Goal: Information Seeking & Learning: Learn about a topic

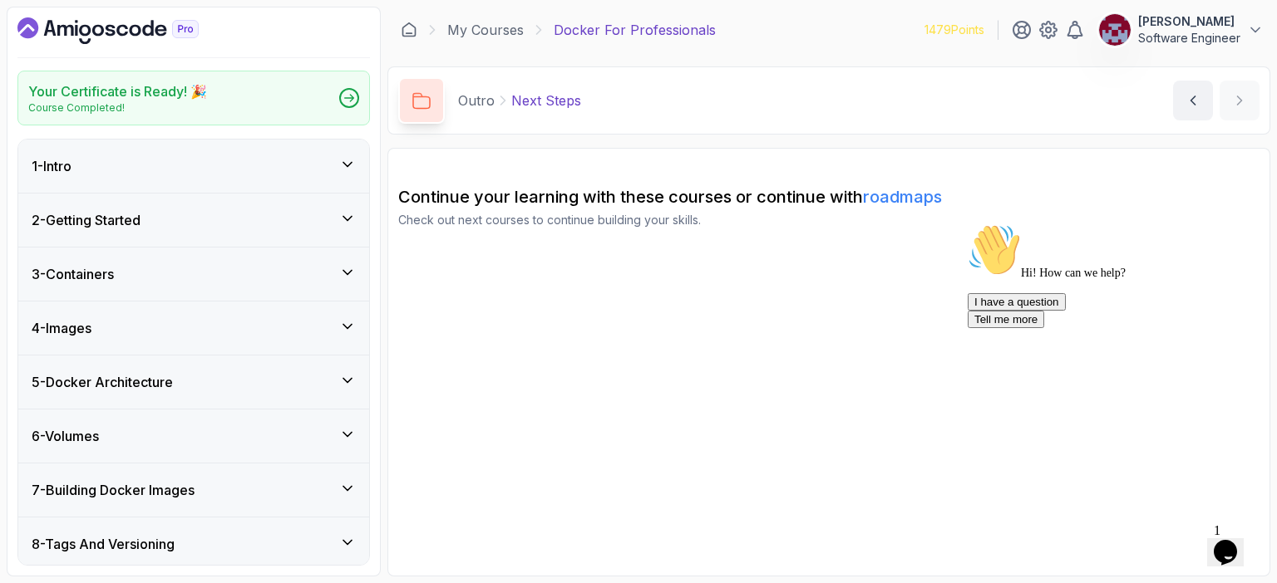
click at [642, 224] on icon "Chat attention grabber" at bounding box center [967, 224] width 0 height 0
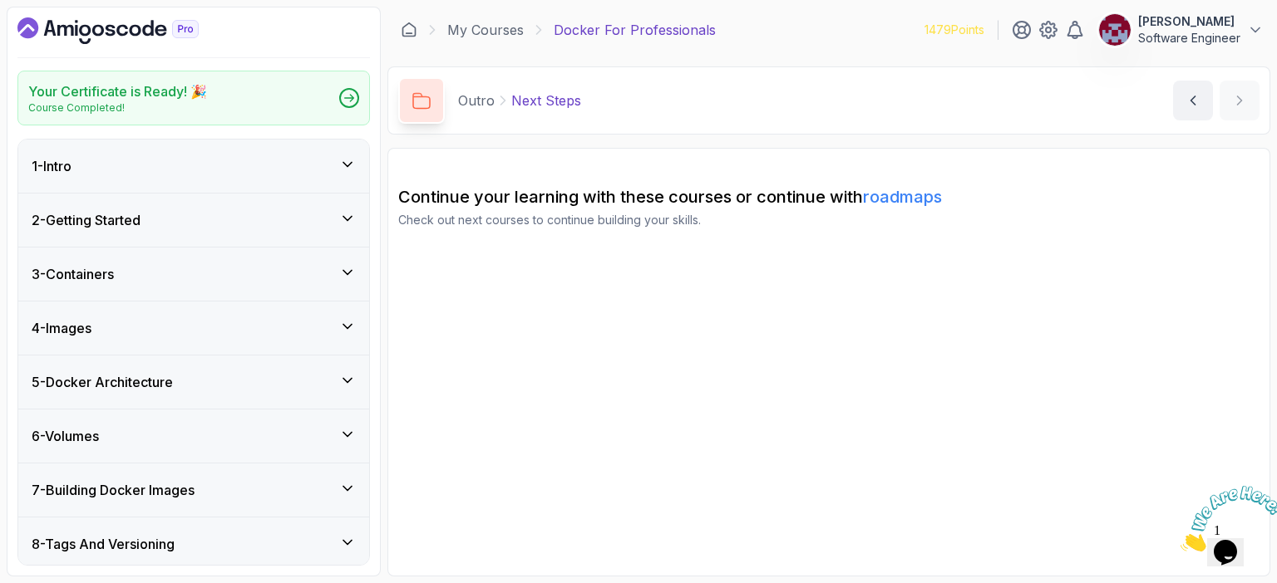
click at [642, 540] on icon "Close" at bounding box center [1180, 547] width 0 height 14
click at [125, 28] on icon "Dashboard" at bounding box center [107, 30] width 181 height 27
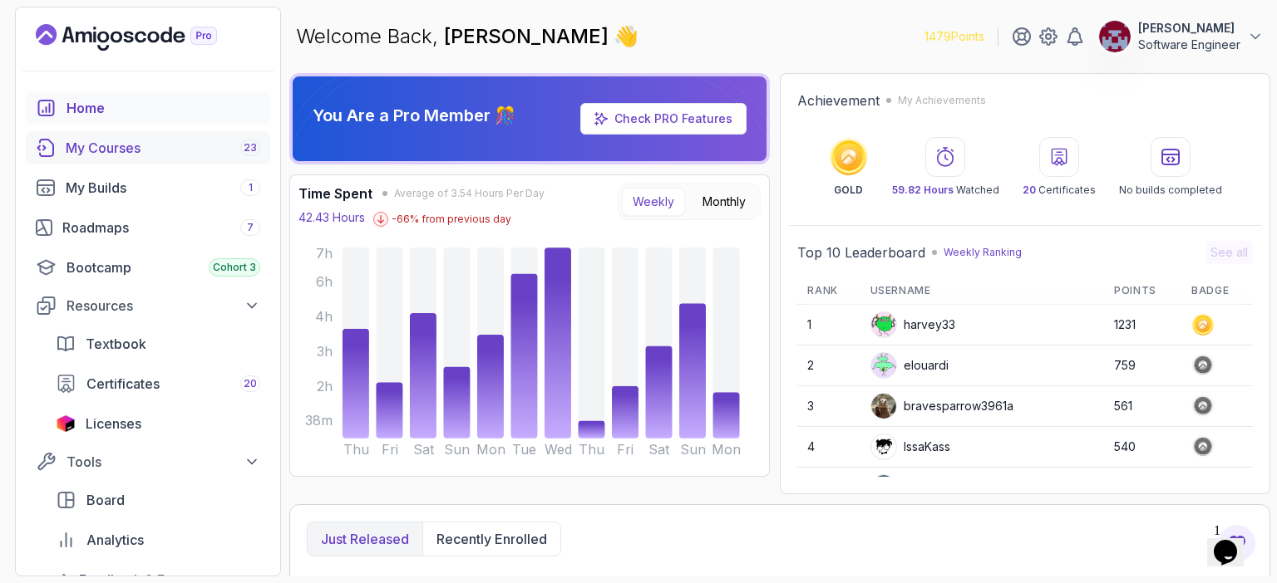
click at [114, 148] on div "My Courses 23" at bounding box center [163, 148] width 194 height 20
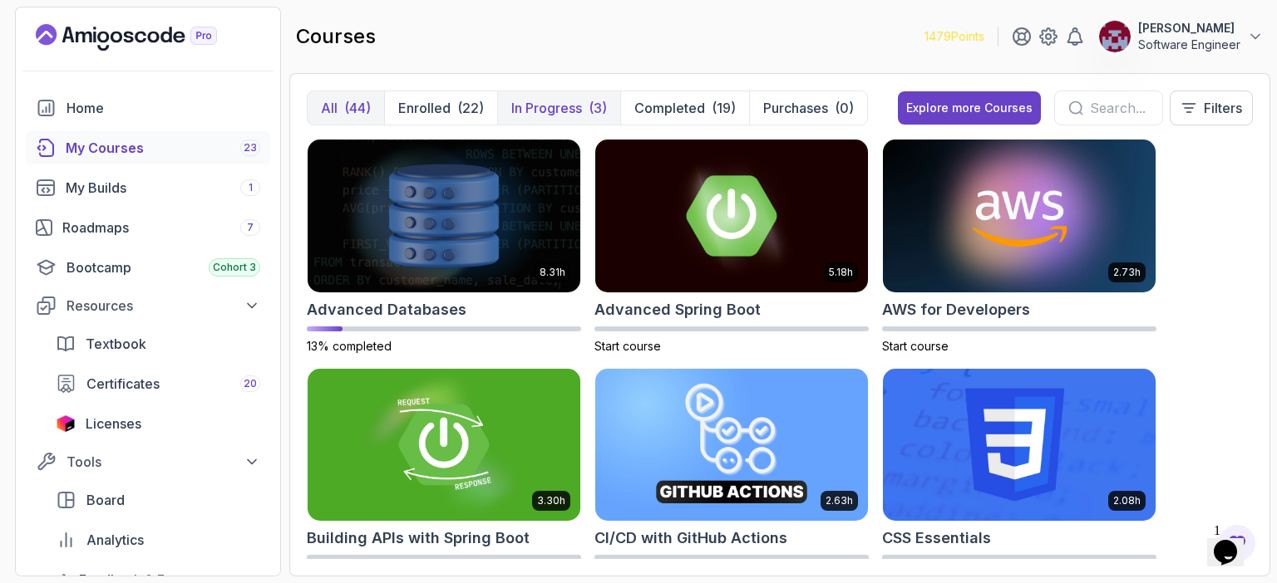
click at [565, 108] on p "In Progress" at bounding box center [546, 108] width 71 height 20
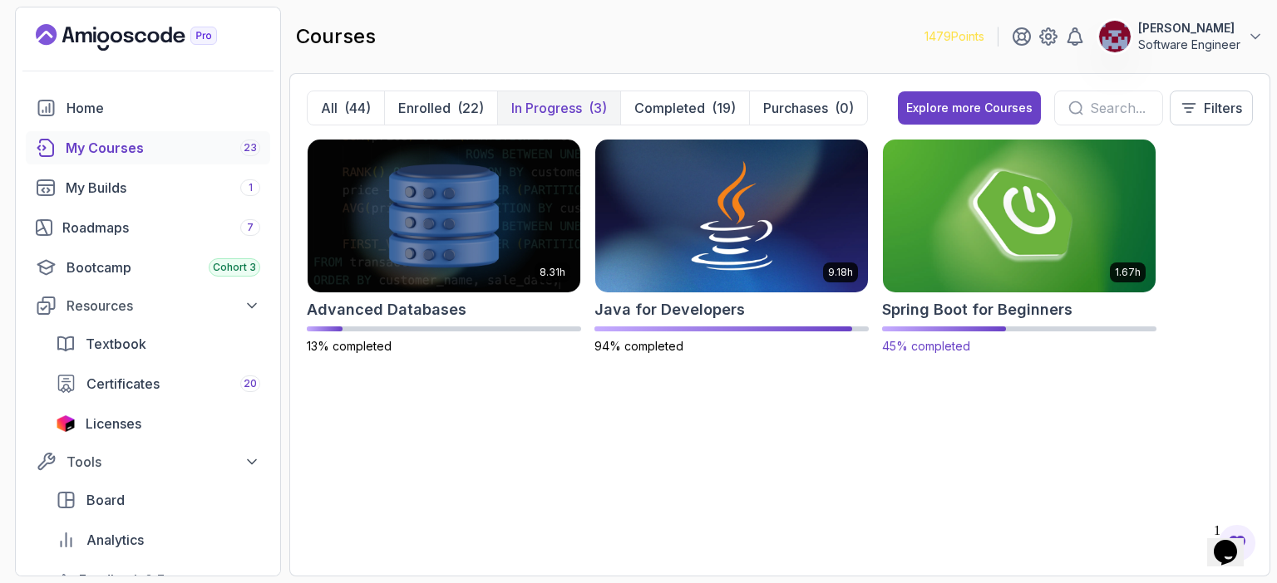
click at [642, 214] on img at bounding box center [1019, 215] width 286 height 160
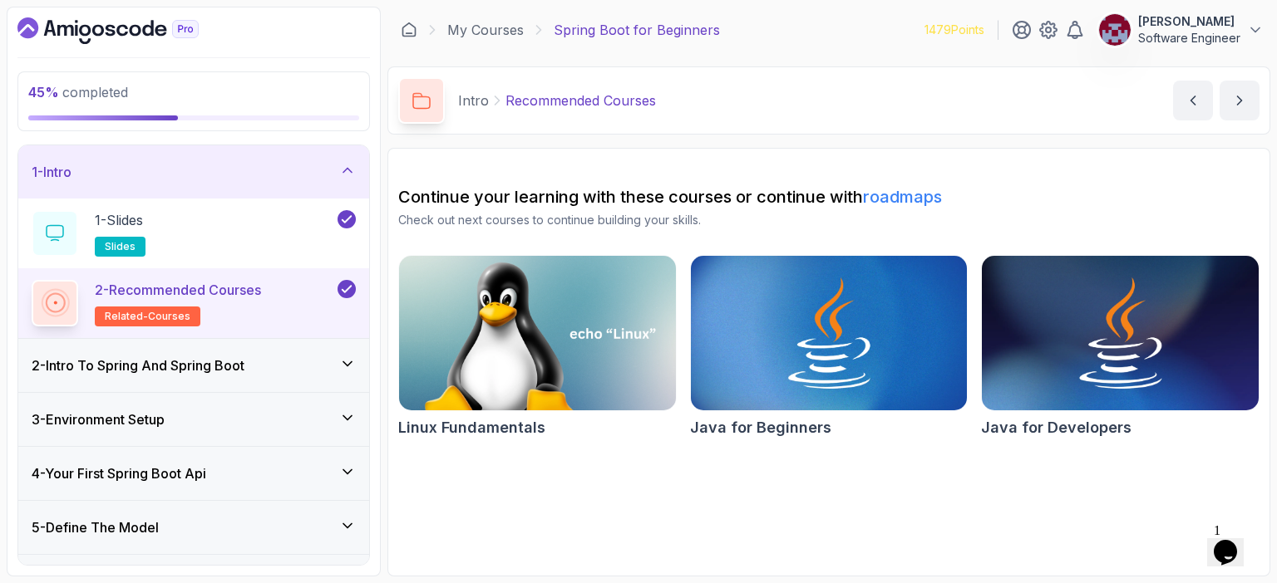
click at [350, 165] on icon at bounding box center [347, 170] width 17 height 17
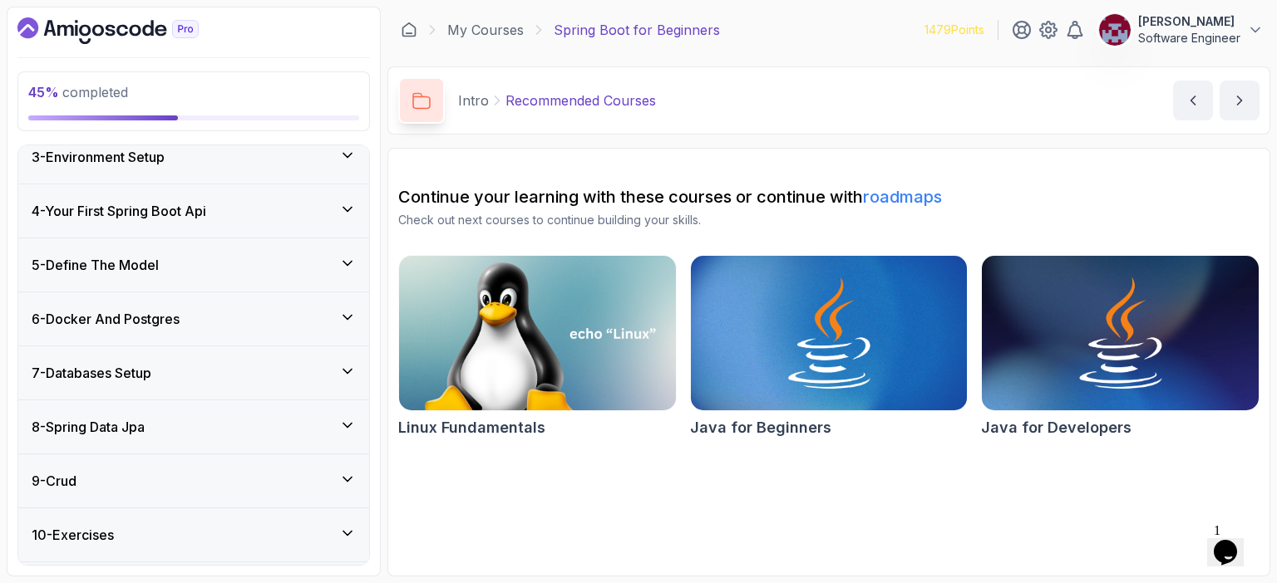
scroll to position [125, 0]
click at [347, 311] on icon at bounding box center [347, 316] width 17 height 17
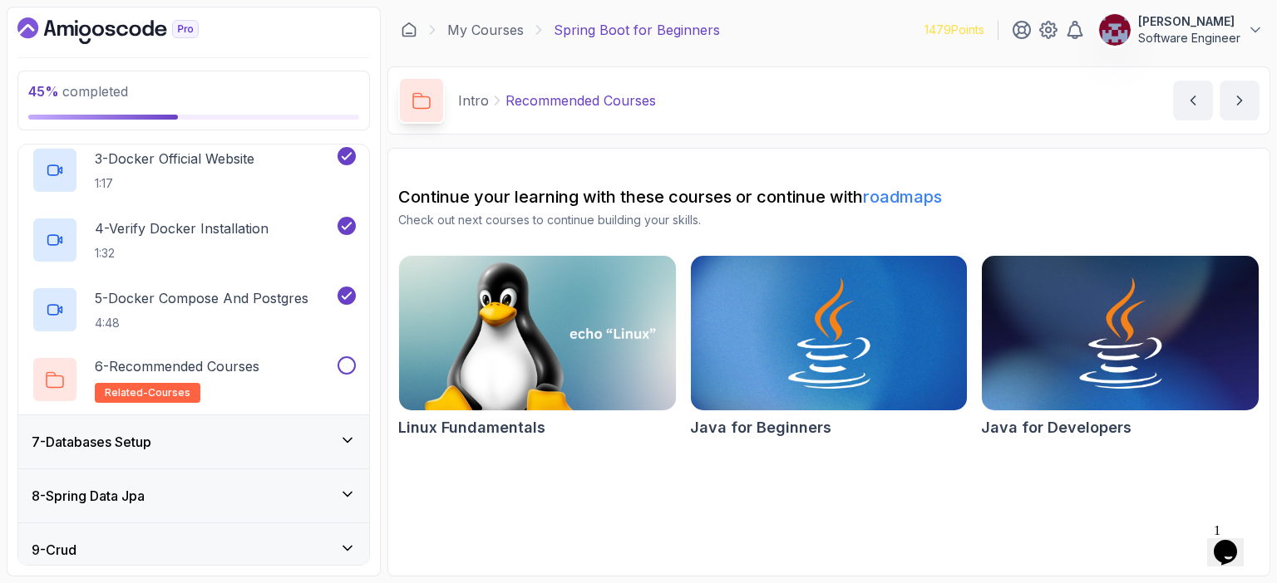
scroll to position [471, 0]
click at [221, 367] on p "6 - Recommended Courses" at bounding box center [177, 367] width 165 height 20
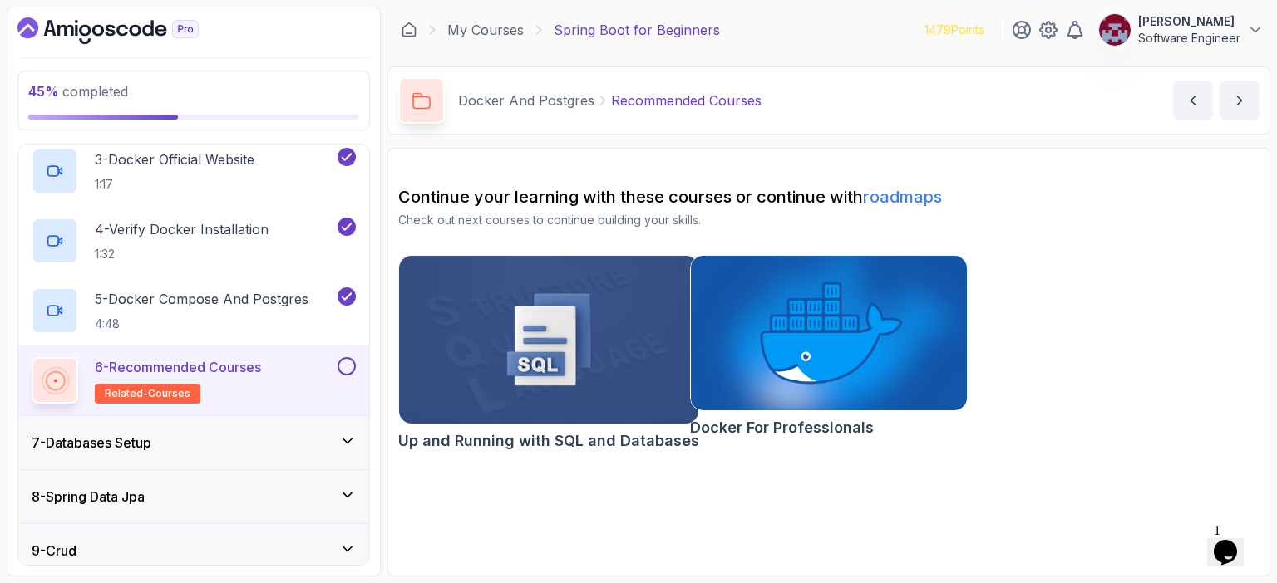
click at [345, 363] on button at bounding box center [346, 366] width 18 height 18
click at [642, 101] on icon "next content" at bounding box center [1239, 100] width 17 height 17
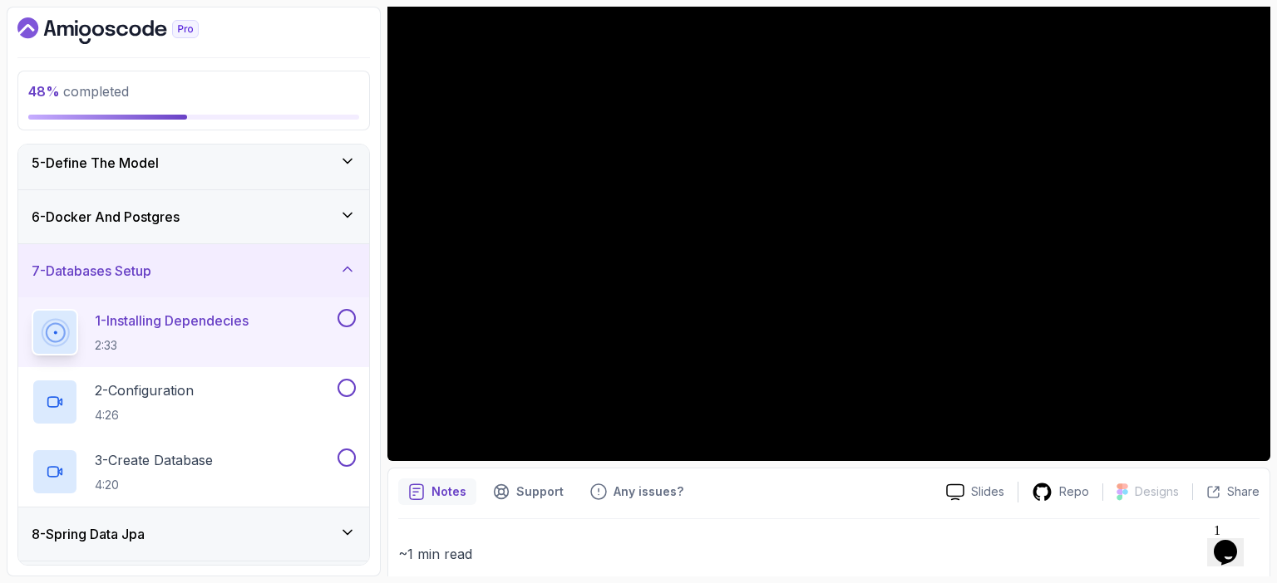
scroll to position [160, 0]
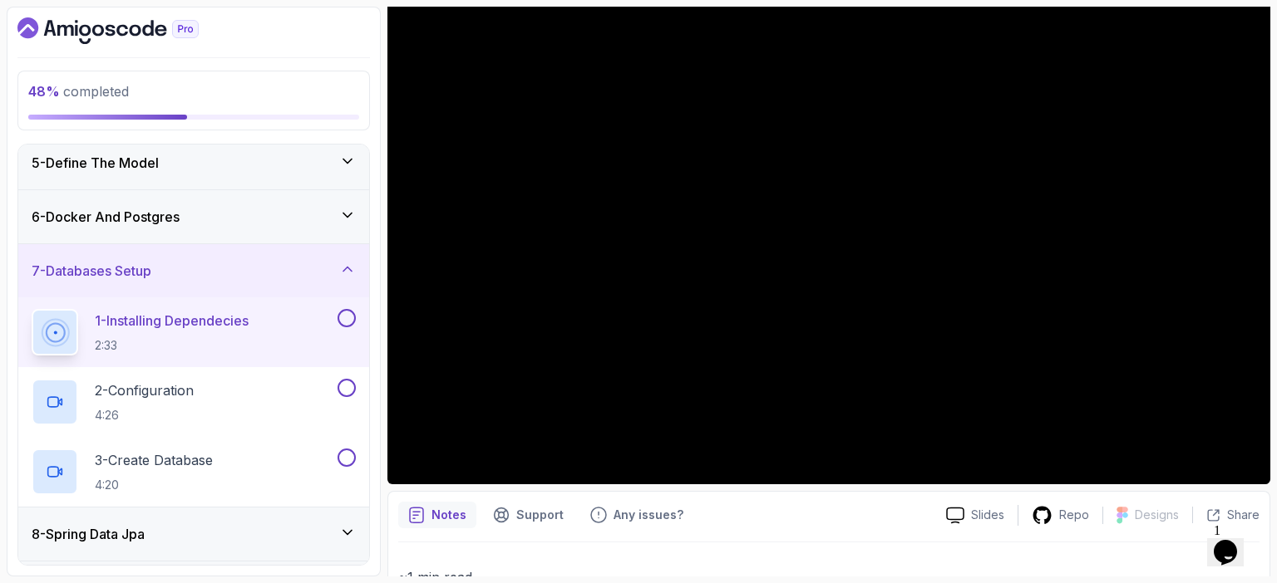
click at [346, 207] on icon at bounding box center [347, 215] width 17 height 17
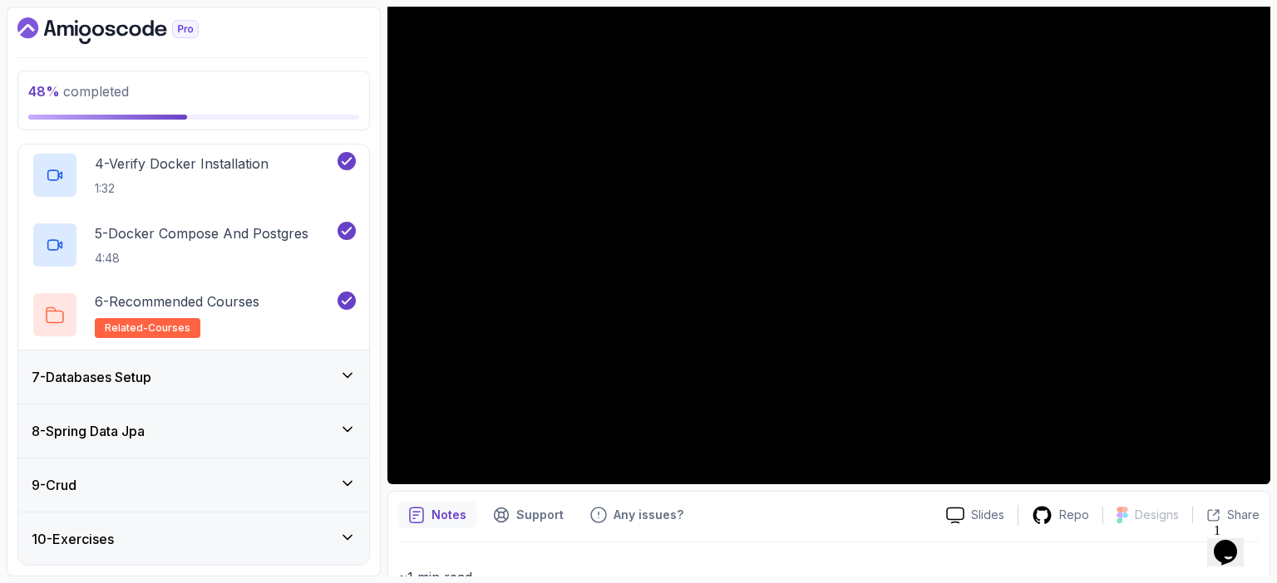
scroll to position [536, 0]
click at [219, 243] on h2 "5 - Docker Compose And Postgres 4:48" at bounding box center [202, 245] width 214 height 43
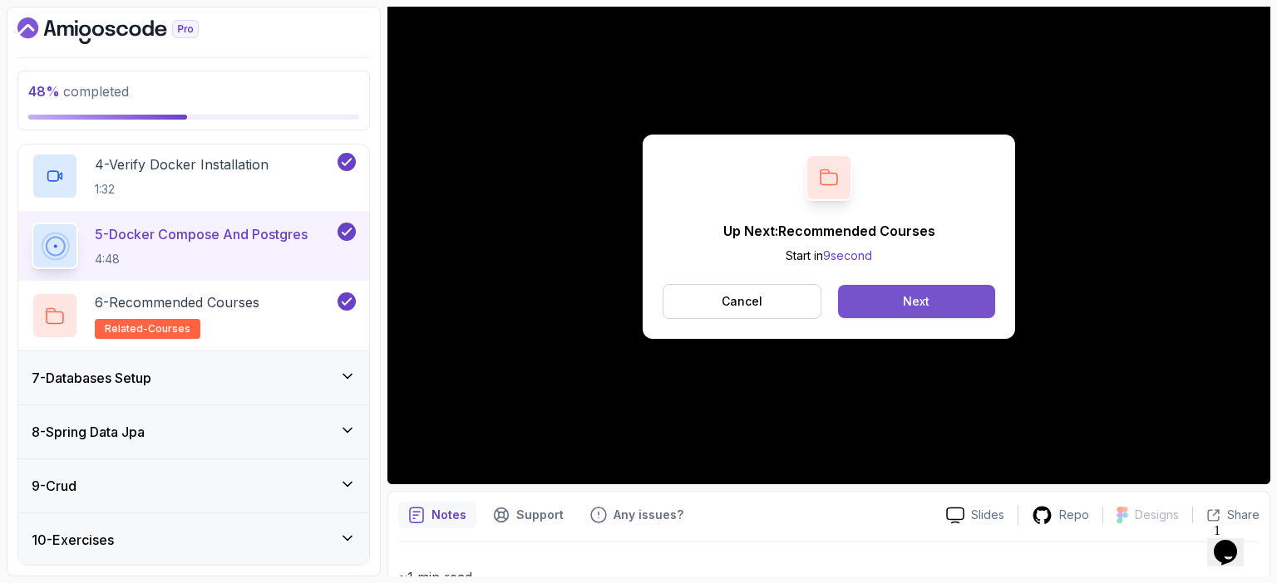
click at [642, 287] on button "Next" at bounding box center [916, 301] width 157 height 33
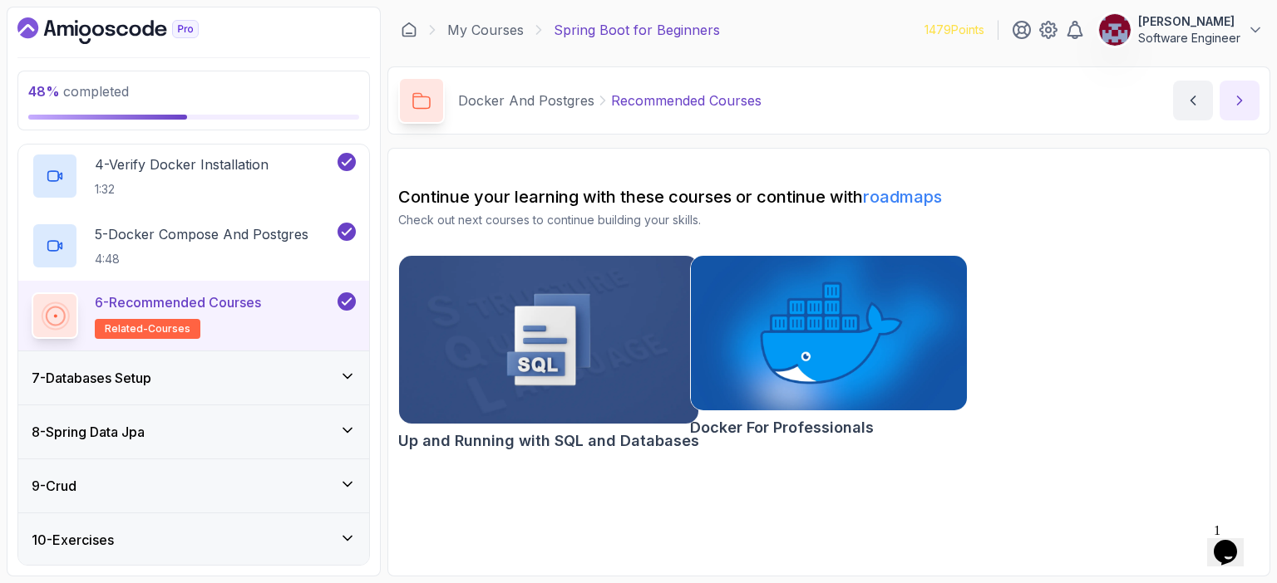
click at [642, 101] on icon "next content" at bounding box center [1239, 100] width 17 height 17
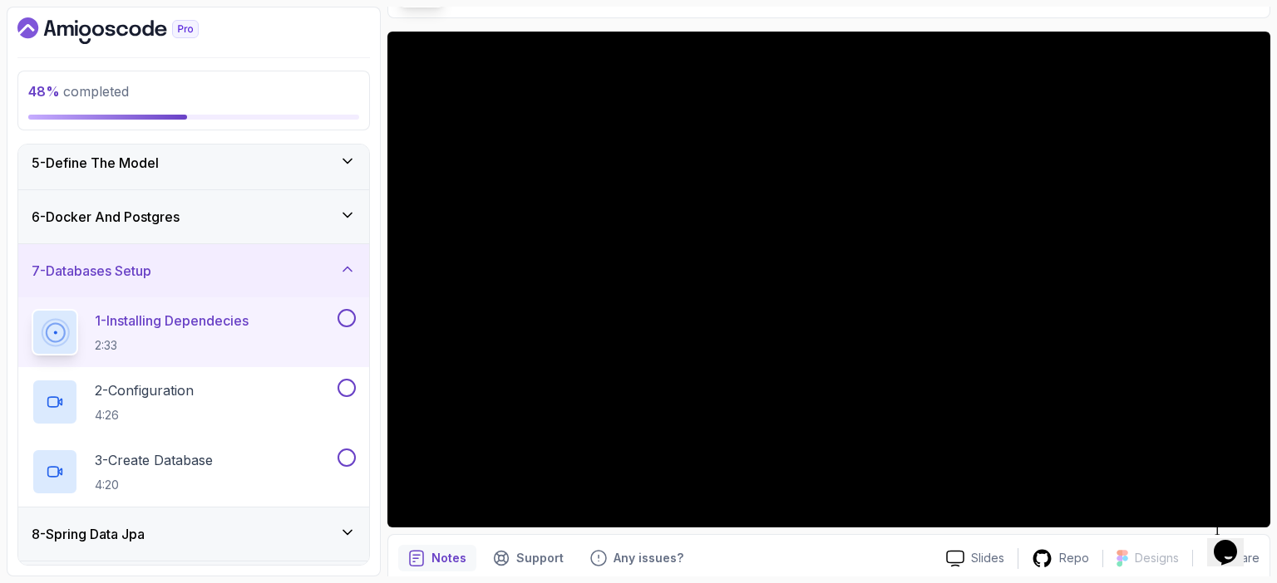
scroll to position [120, 0]
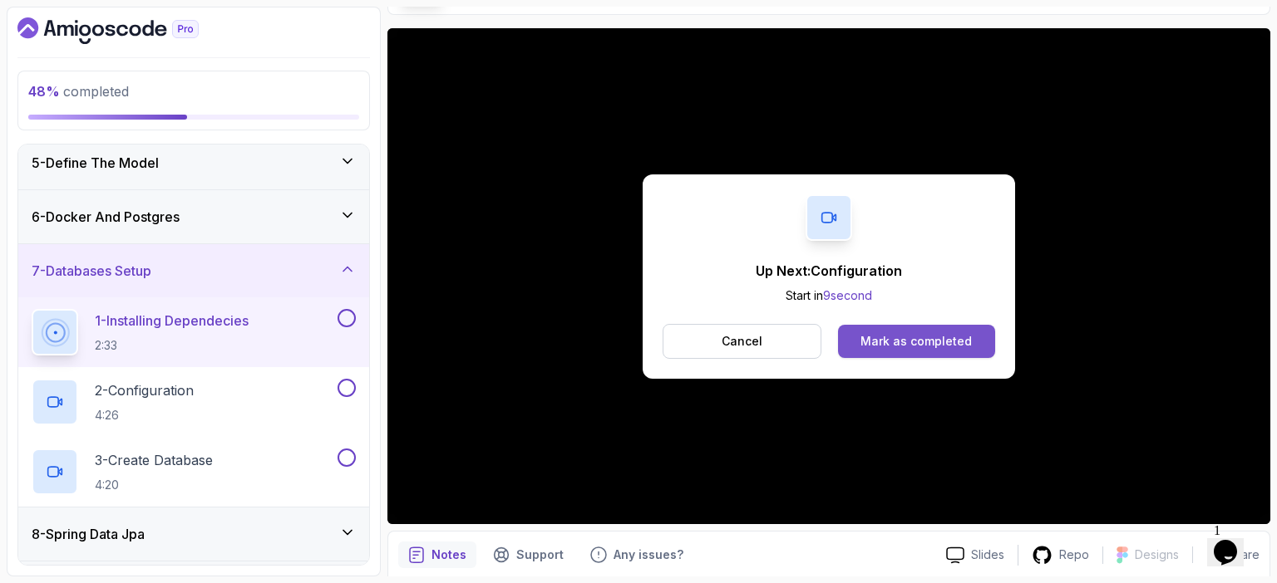
click at [642, 343] on div "Mark as completed" at bounding box center [915, 341] width 111 height 17
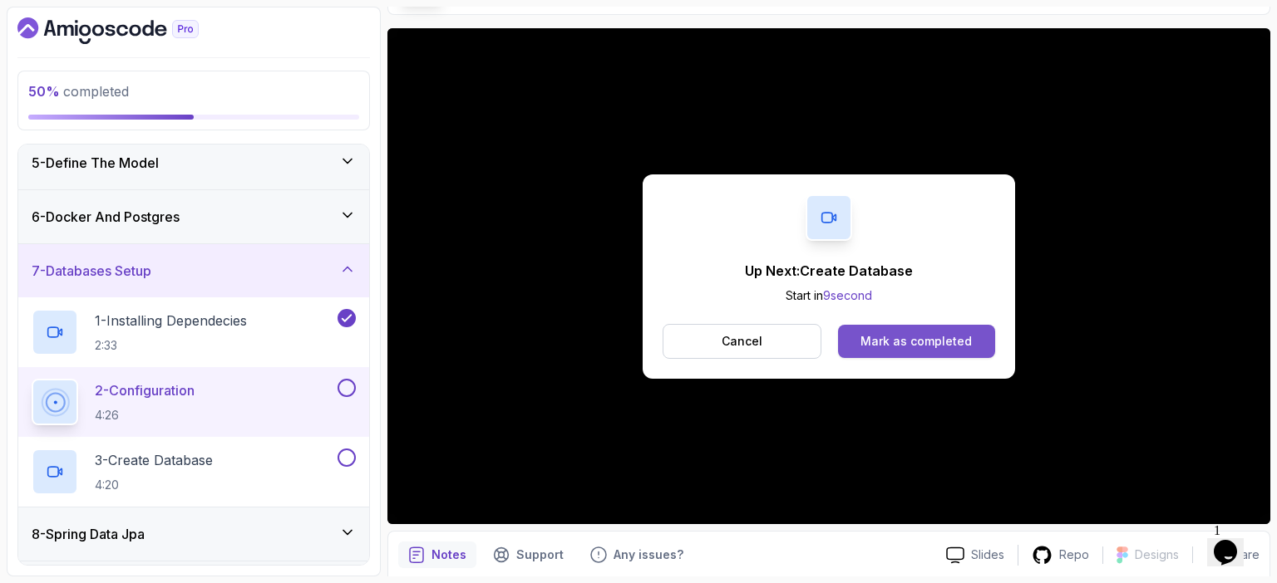
click at [642, 333] on div "Mark as completed" at bounding box center [915, 341] width 111 height 17
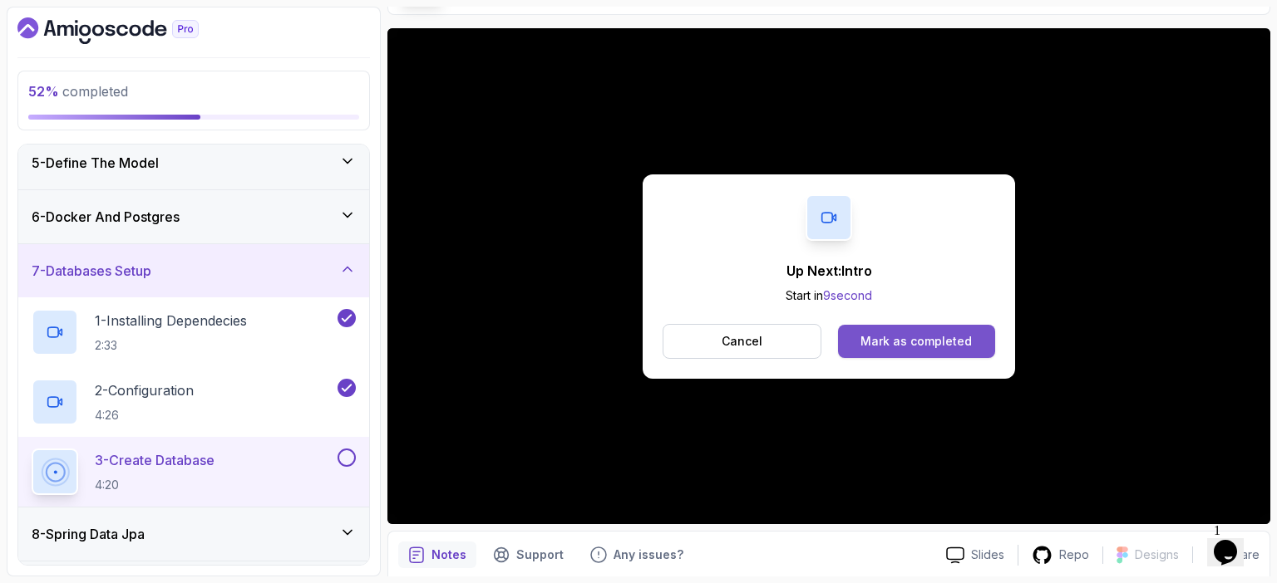
click at [642, 336] on div "Mark as completed" at bounding box center [915, 341] width 111 height 17
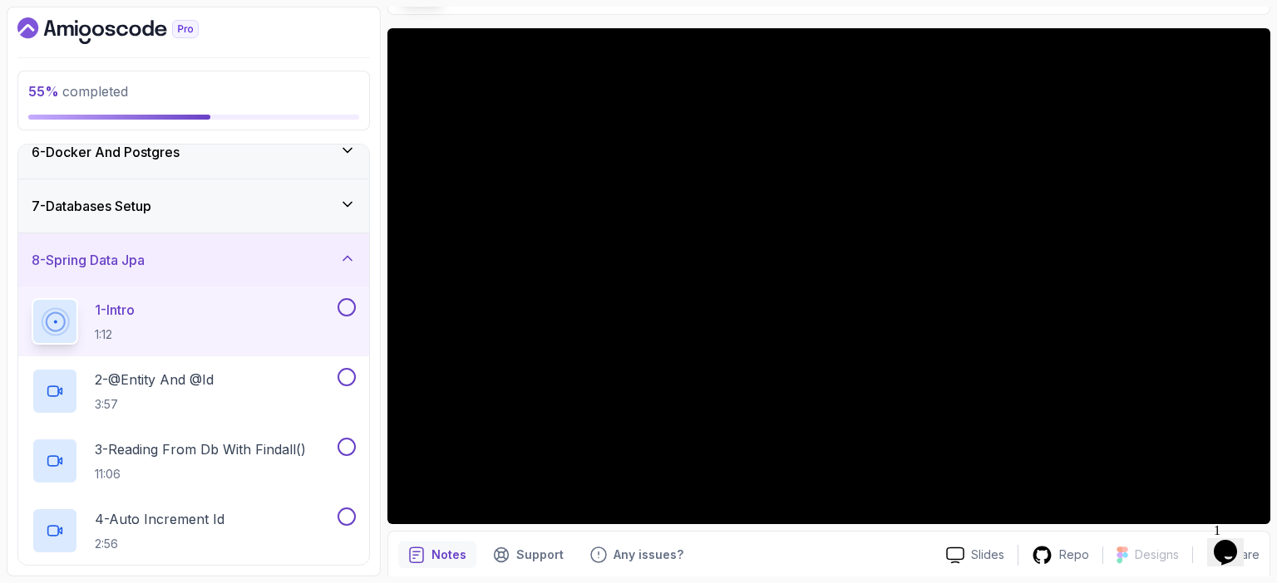
scroll to position [291, 0]
click at [351, 195] on icon at bounding box center [347, 202] width 17 height 17
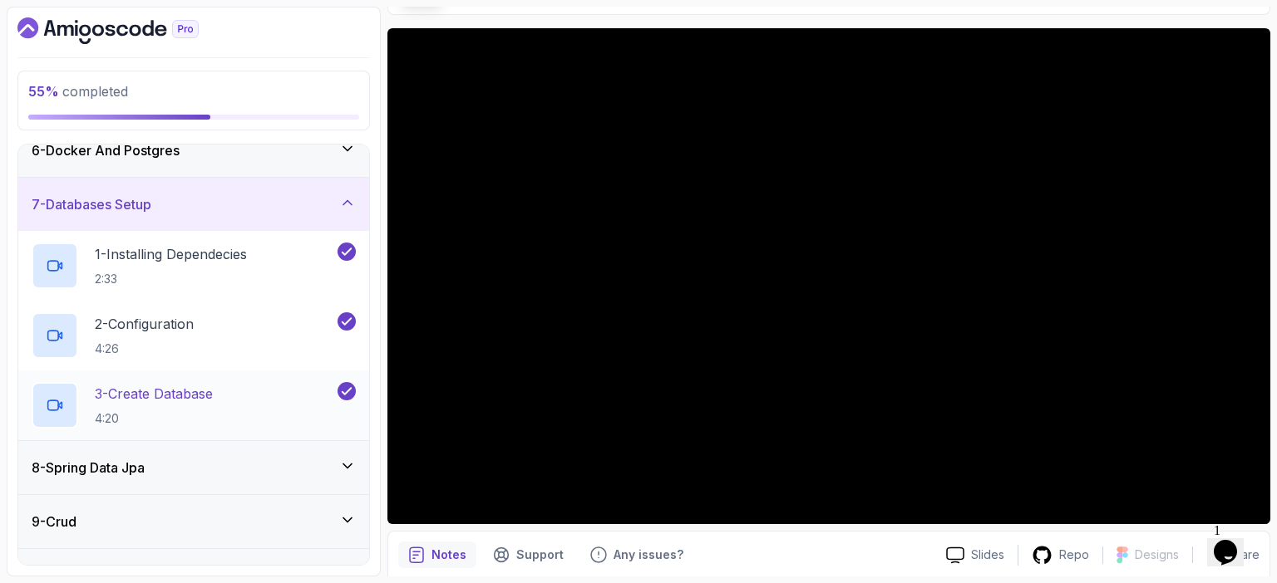
click at [227, 382] on div "3 - Create Database 4:20" at bounding box center [183, 405] width 303 height 47
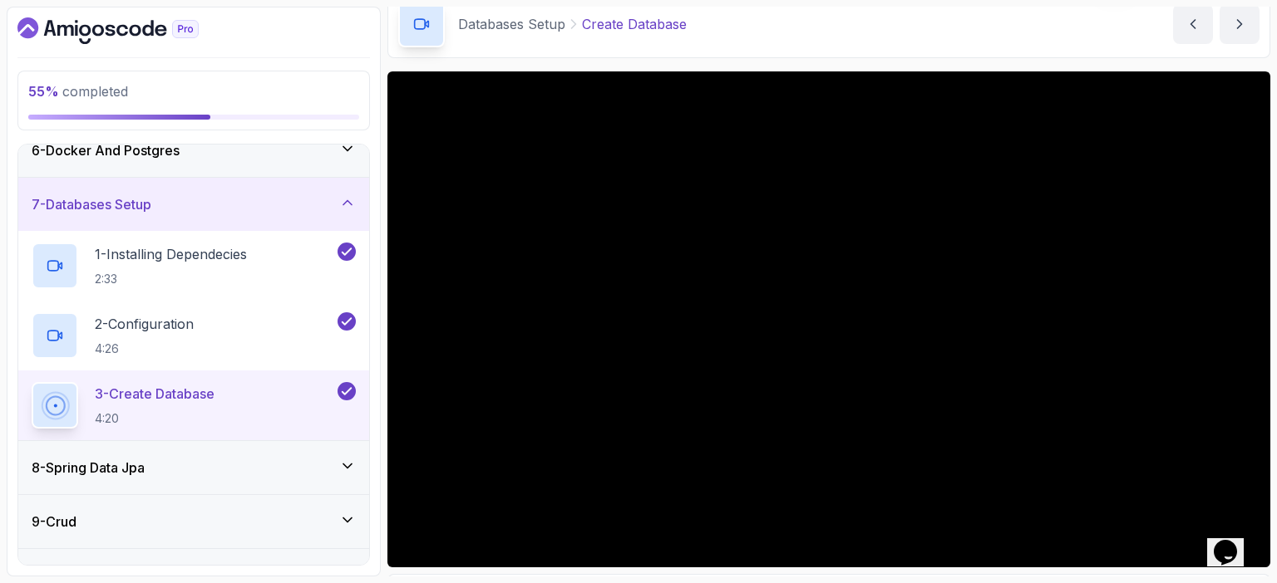
scroll to position [76, 0]
click at [214, 396] on p "3 - Create Database" at bounding box center [155, 394] width 120 height 20
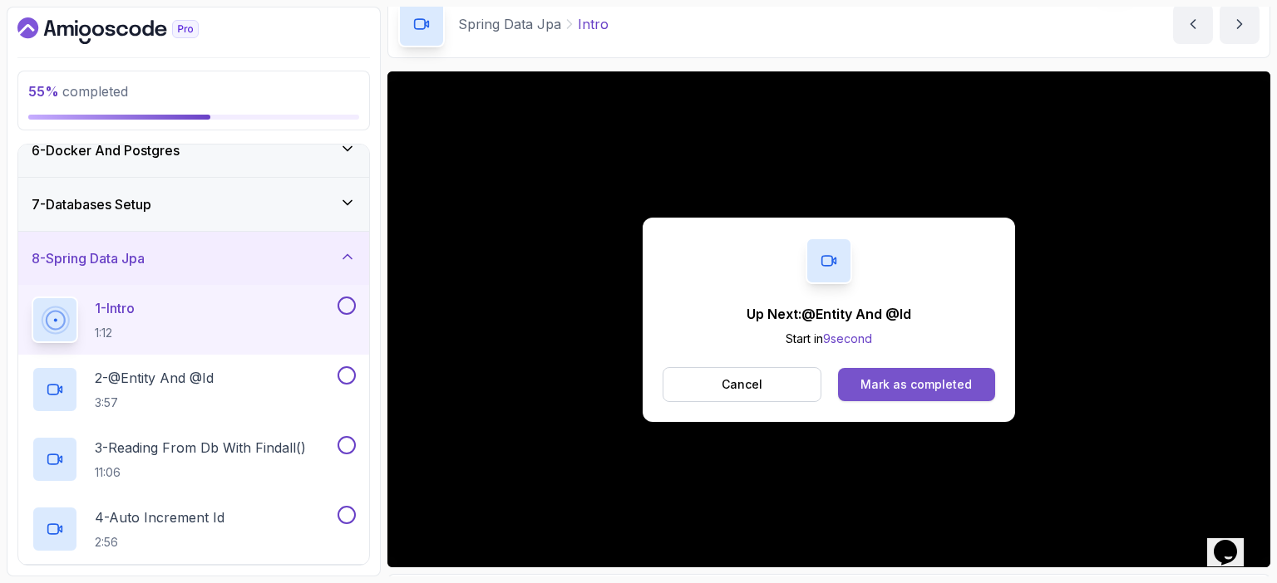
click at [642, 372] on button "Mark as completed" at bounding box center [916, 384] width 157 height 33
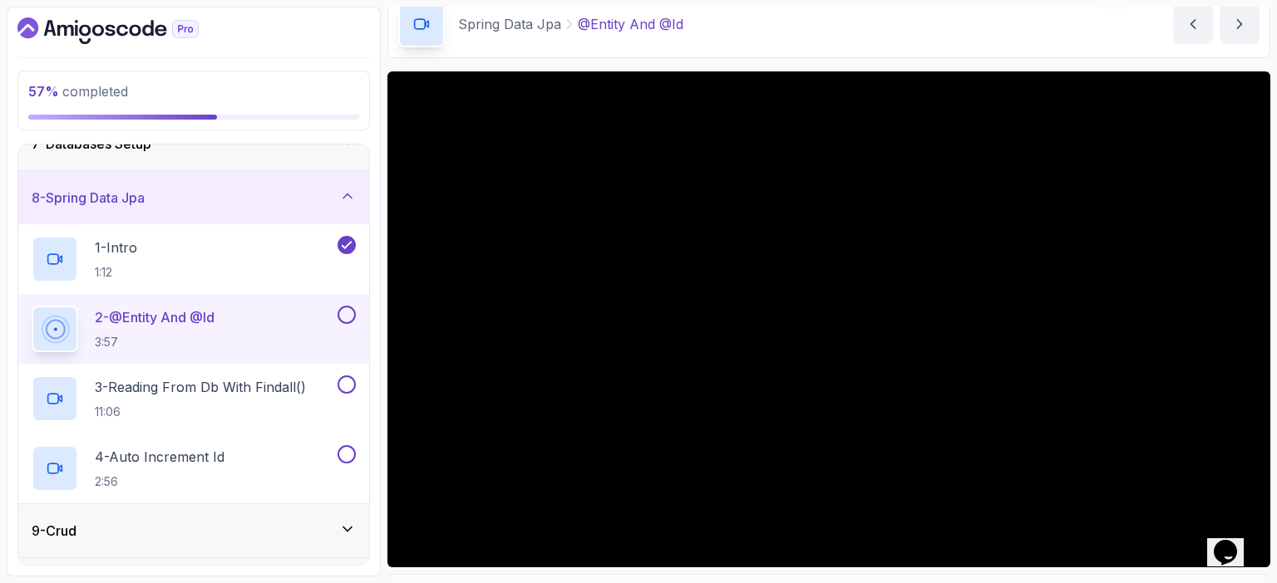
scroll to position [362, 0]
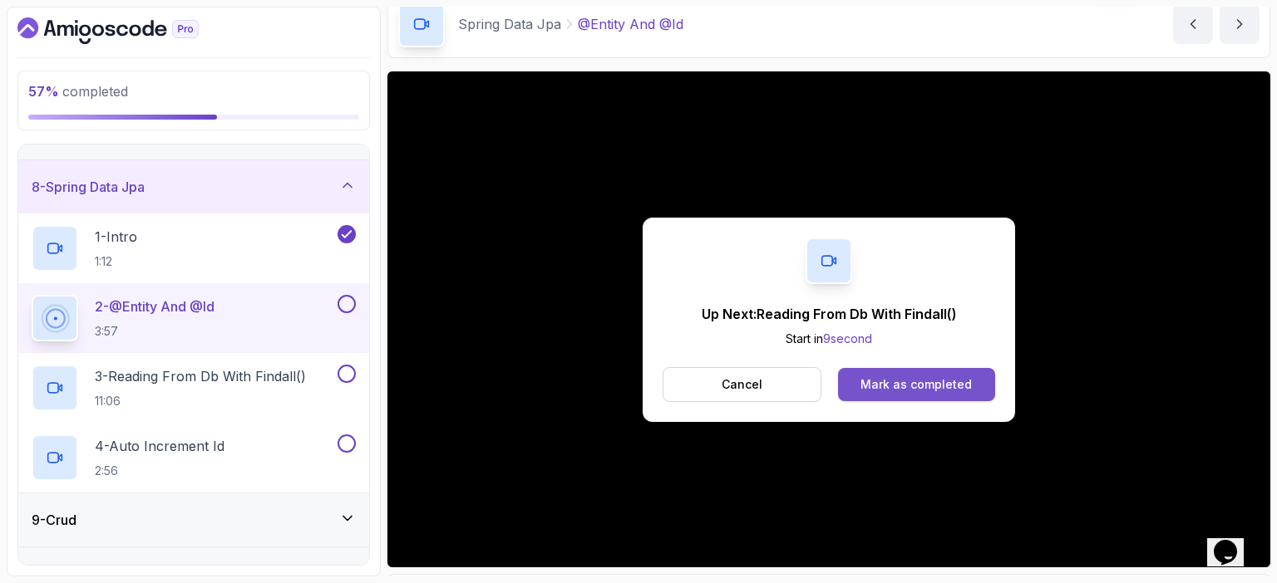
click at [642, 381] on div "Mark as completed" at bounding box center [915, 384] width 111 height 17
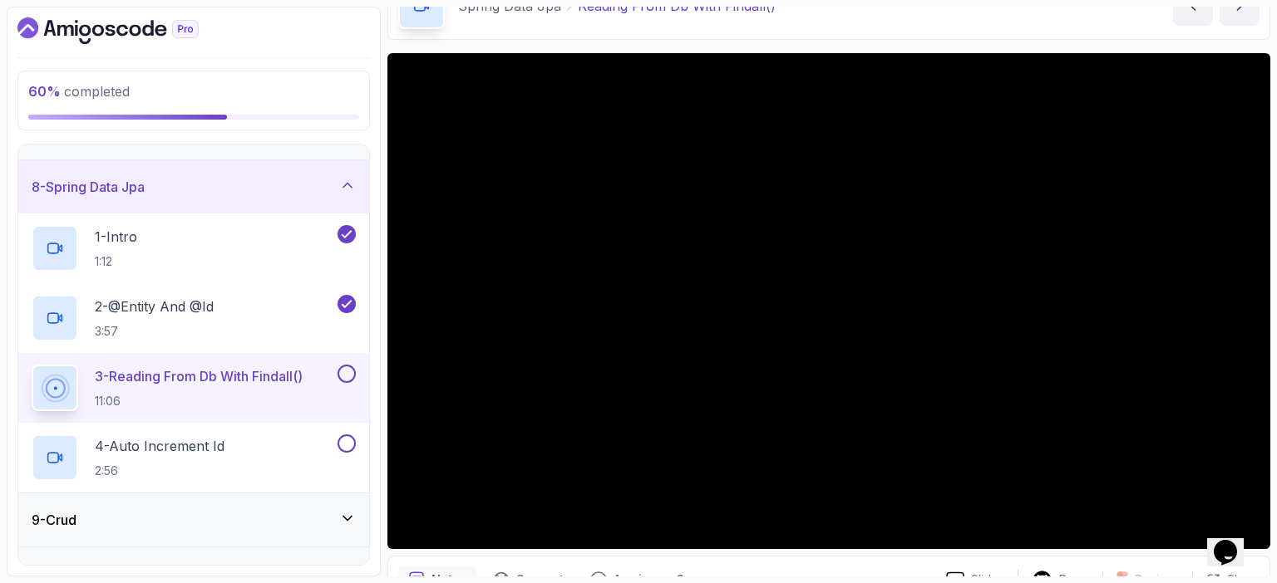
scroll to position [93, 0]
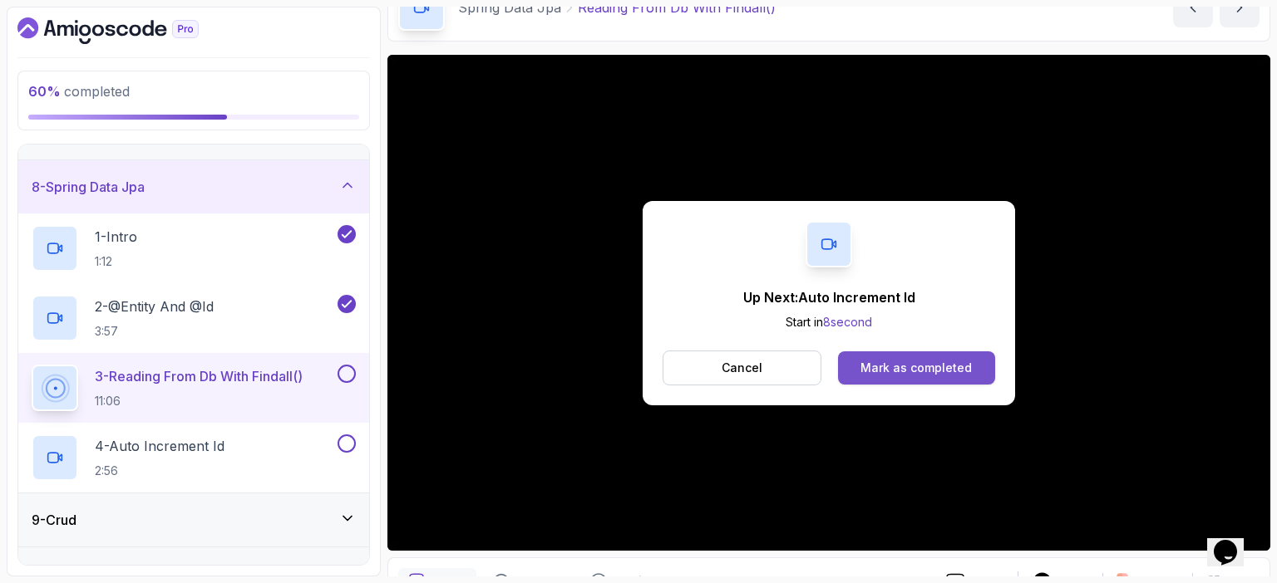
click at [642, 370] on div "Mark as completed" at bounding box center [915, 368] width 111 height 17
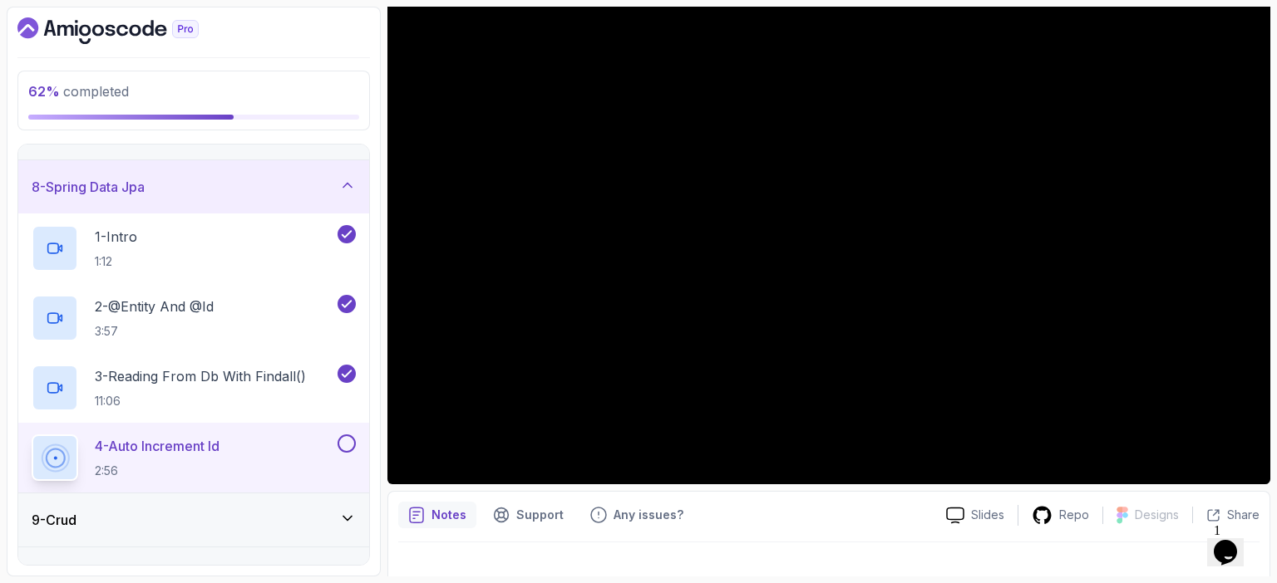
scroll to position [160, 0]
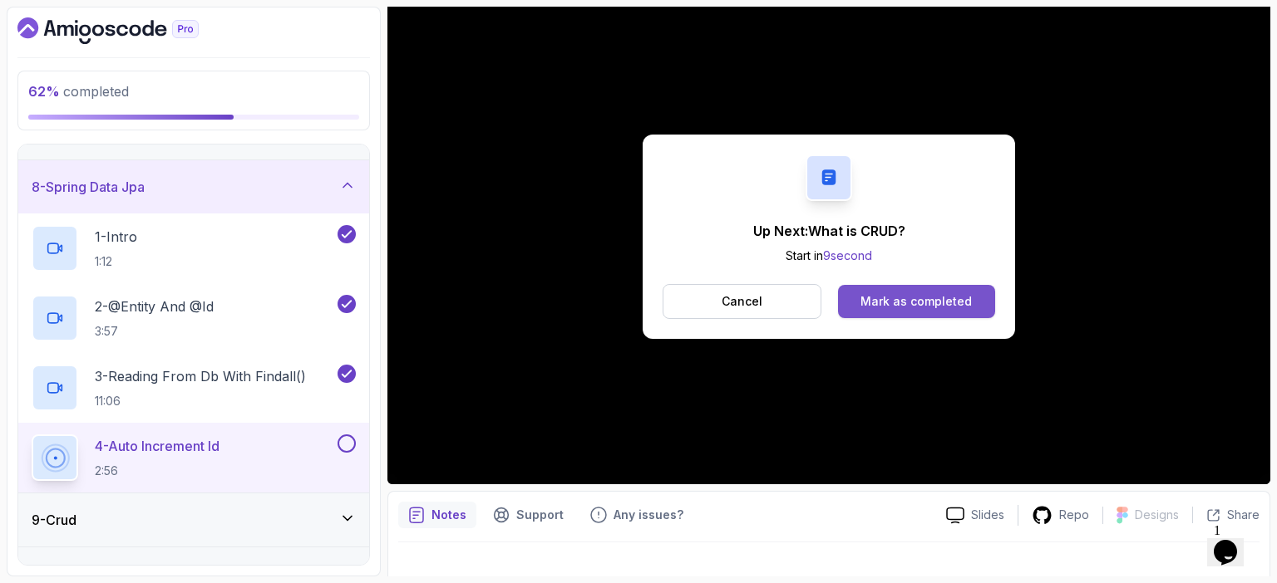
click at [642, 298] on div "Mark as completed" at bounding box center [915, 301] width 111 height 17
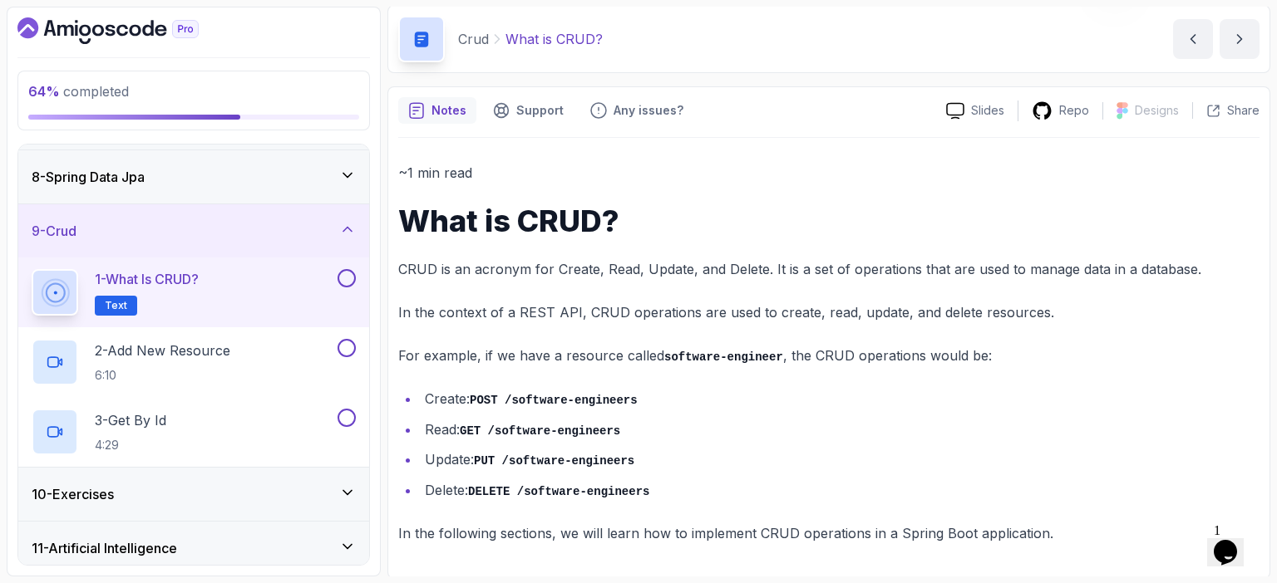
scroll to position [381, 0]
